Goal: Task Accomplishment & Management: Use online tool/utility

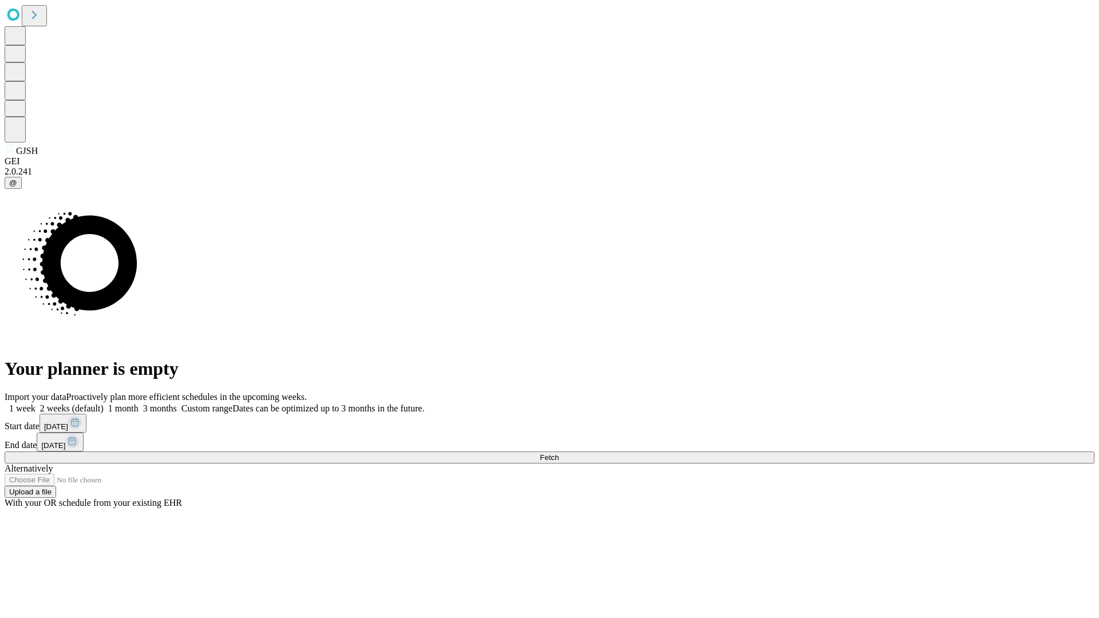
click at [559, 453] on span "Fetch" at bounding box center [549, 457] width 19 height 9
